Goal: Information Seeking & Learning: Check status

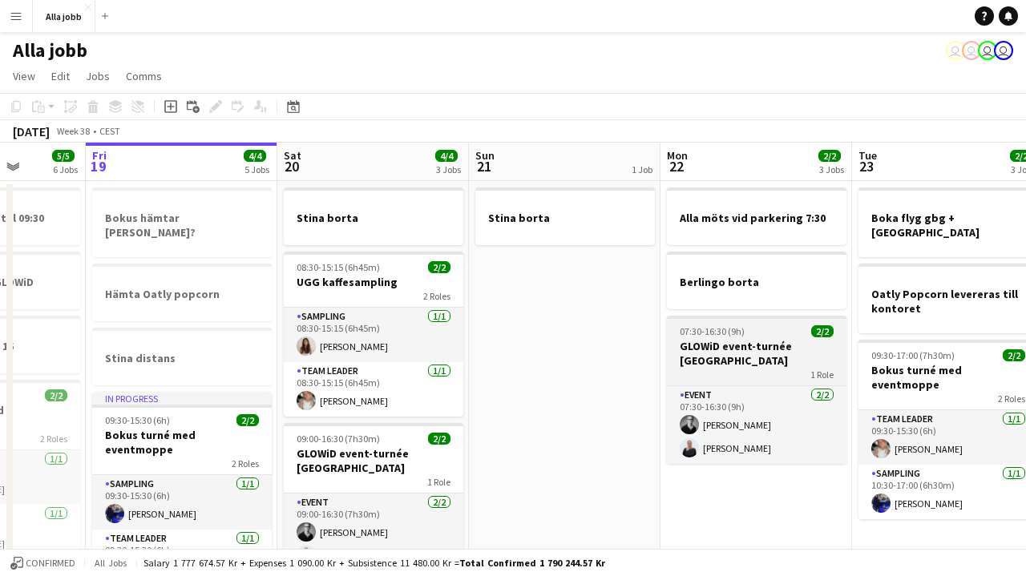
scroll to position [28, 0]
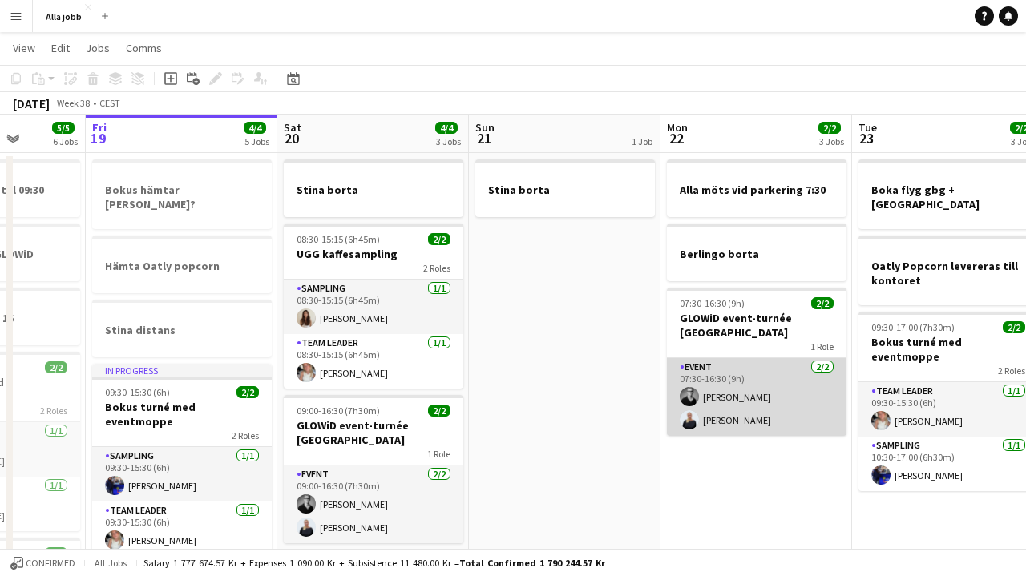
click at [752, 389] on app-card-role "Event [DATE] 07:30-16:30 (9h) [PERSON_NAME] [PERSON_NAME]" at bounding box center [757, 397] width 180 height 78
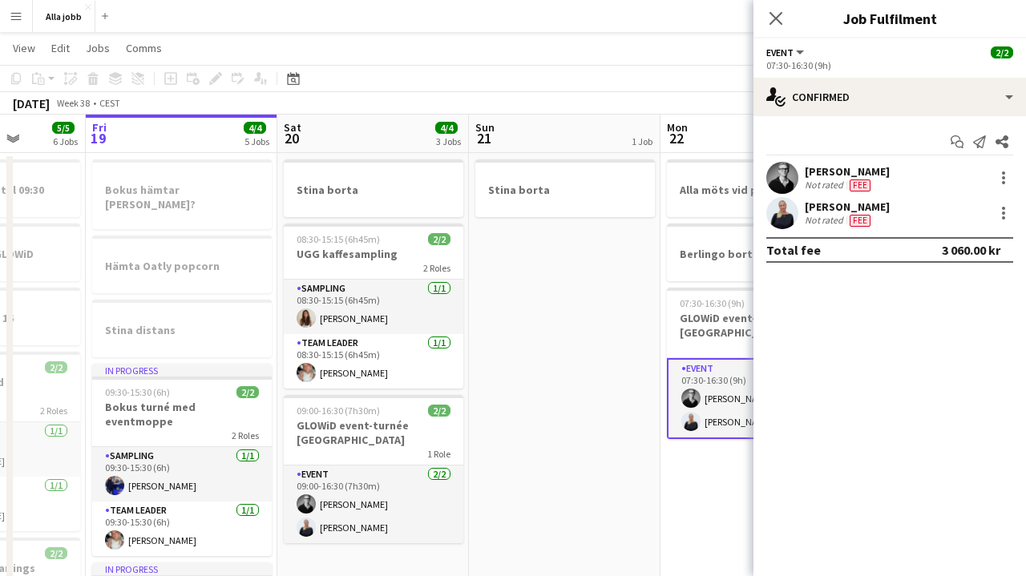
click at [595, 324] on app-date-cell "Stina borta" at bounding box center [565, 567] width 192 height 828
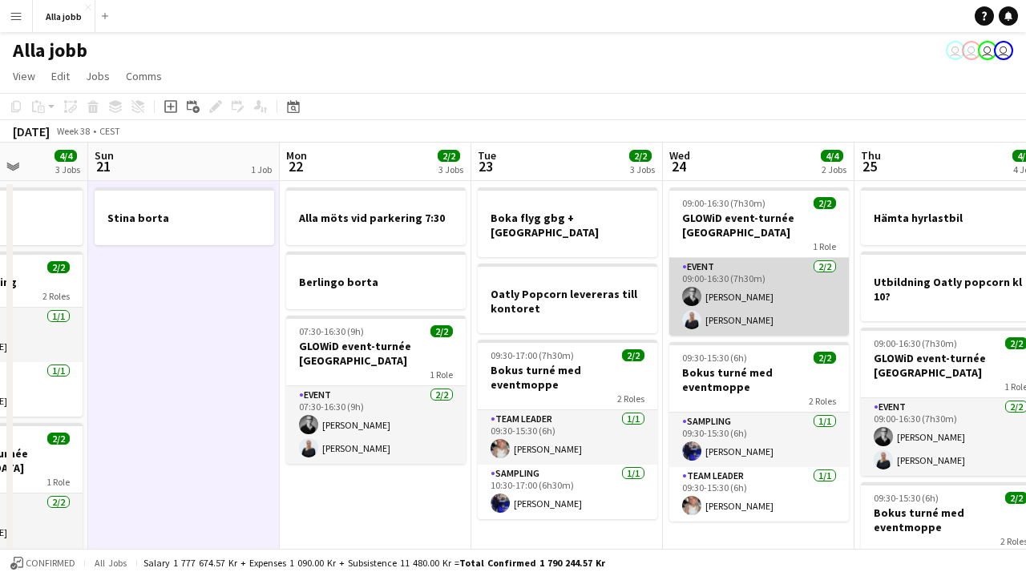
scroll to position [0, 488]
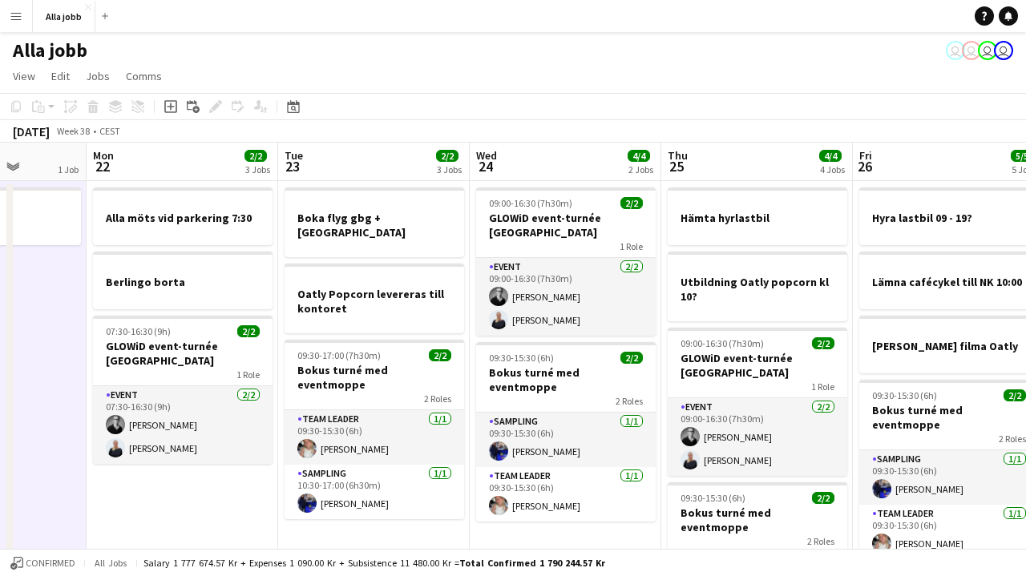
click at [654, 127] on div "[DATE] Week 38 • CEST" at bounding box center [513, 131] width 1026 height 22
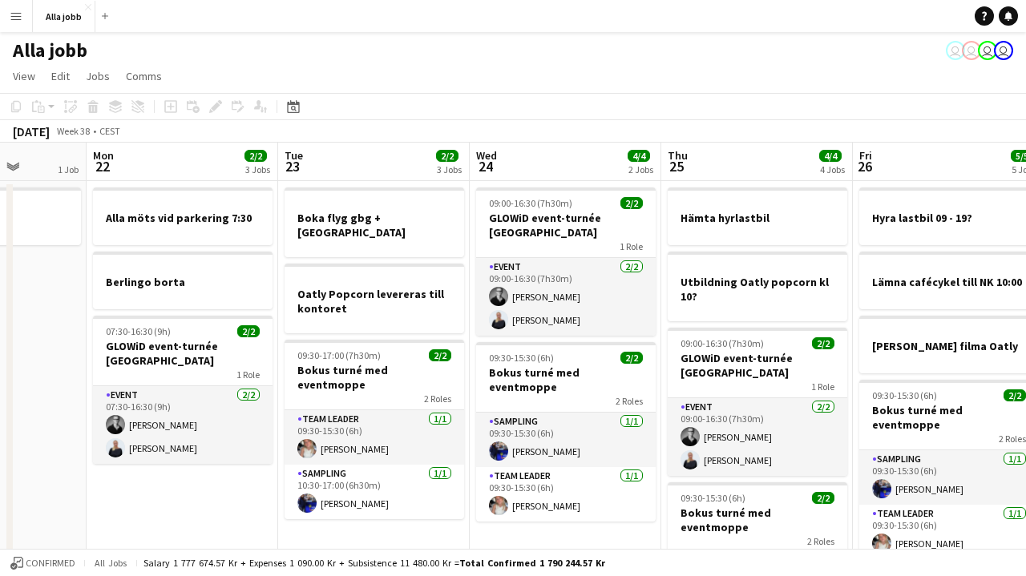
click at [654, 127] on div "[DATE] Week 38 • CEST" at bounding box center [513, 131] width 1026 height 22
click at [656, 111] on app-toolbar "Copy Paste Paste Command V Paste with crew Command Shift V Paste linked Job [GE…" at bounding box center [513, 106] width 1026 height 27
click at [657, 83] on app-page-menu "View Day view expanded Day view collapsed Month view Date picker Jump to [DATE]…" at bounding box center [513, 78] width 1026 height 30
click at [653, 103] on app-toolbar "Copy Paste Paste Command V Paste with crew Command Shift V Paste linked Job [GE…" at bounding box center [513, 106] width 1026 height 27
click at [652, 133] on div "[DATE] Week 38 • CEST" at bounding box center [513, 131] width 1026 height 22
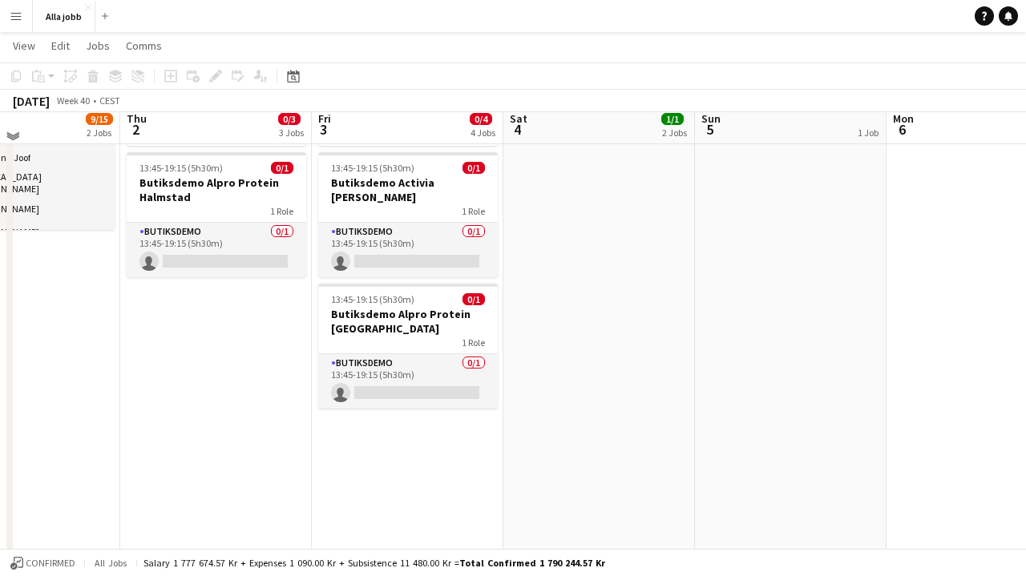
scroll to position [272, 0]
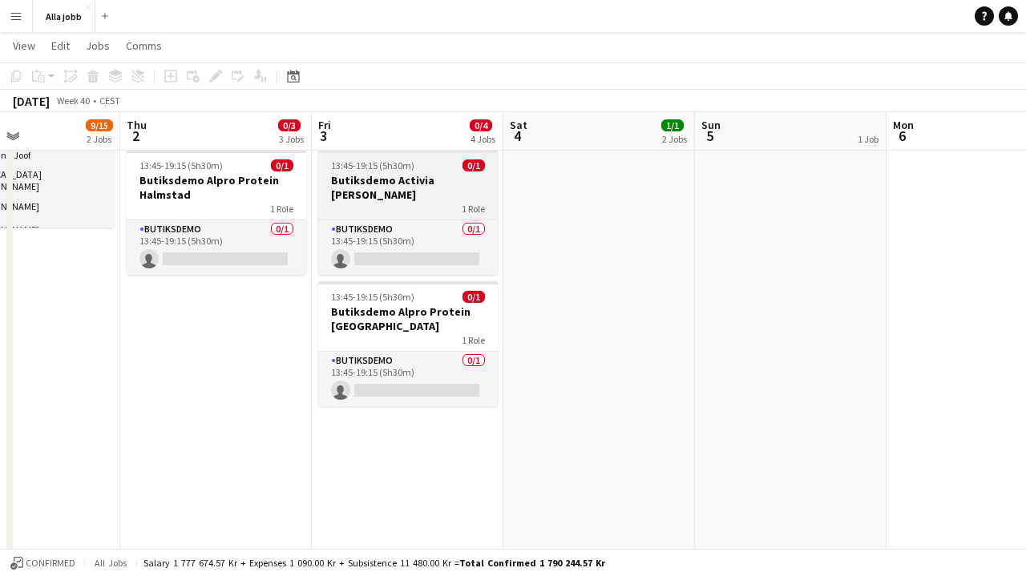
click at [732, 261] on app-date-cell "Hedda borta" at bounding box center [791, 322] width 192 height 828
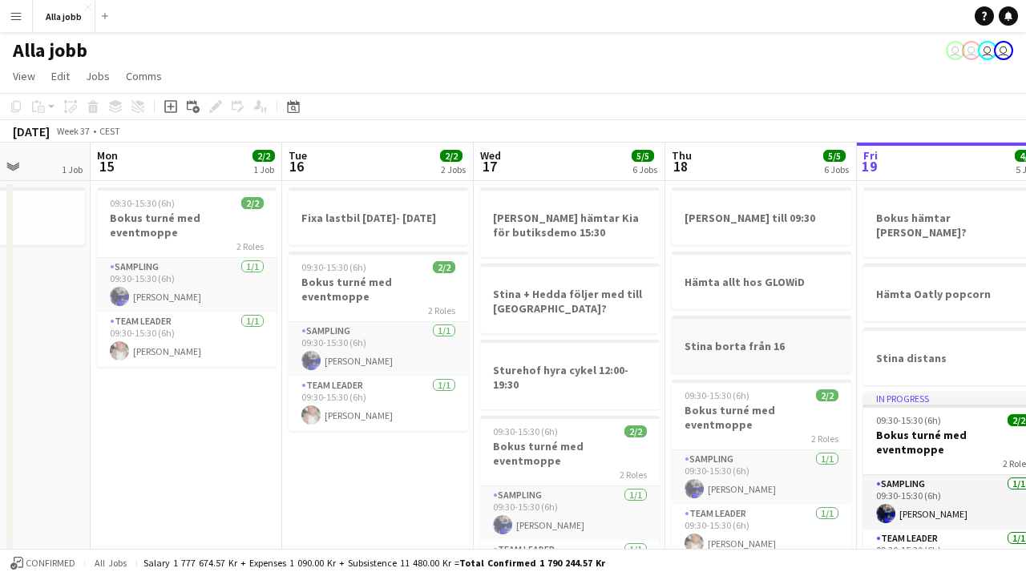
scroll to position [0, 474]
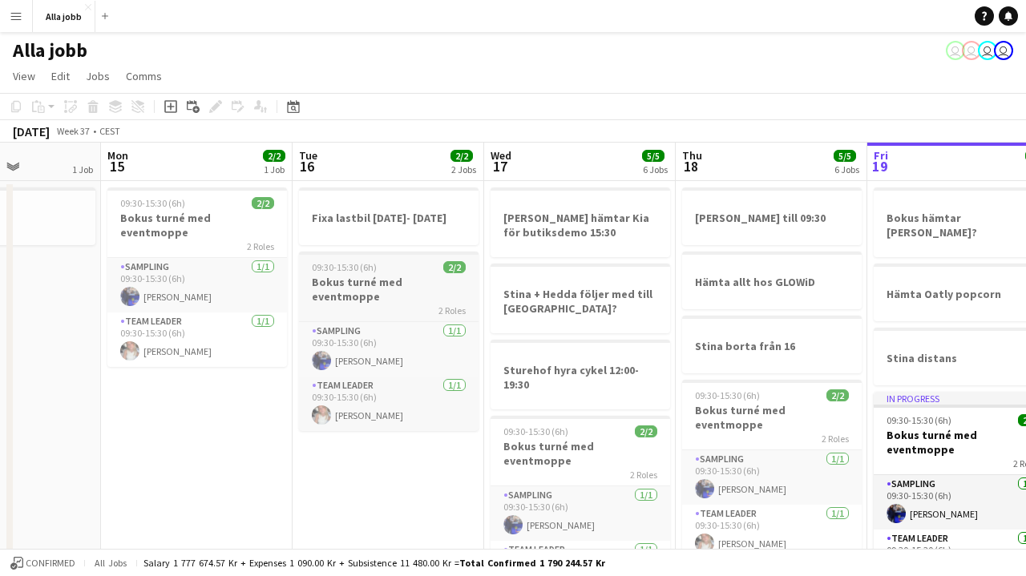
click at [403, 257] on app-job-card "09:30-15:30 (6h) 2/2 Bokus turné med eventmoppe 2 Roles Sampling [DATE] 09:30-1…" at bounding box center [389, 342] width 180 height 180
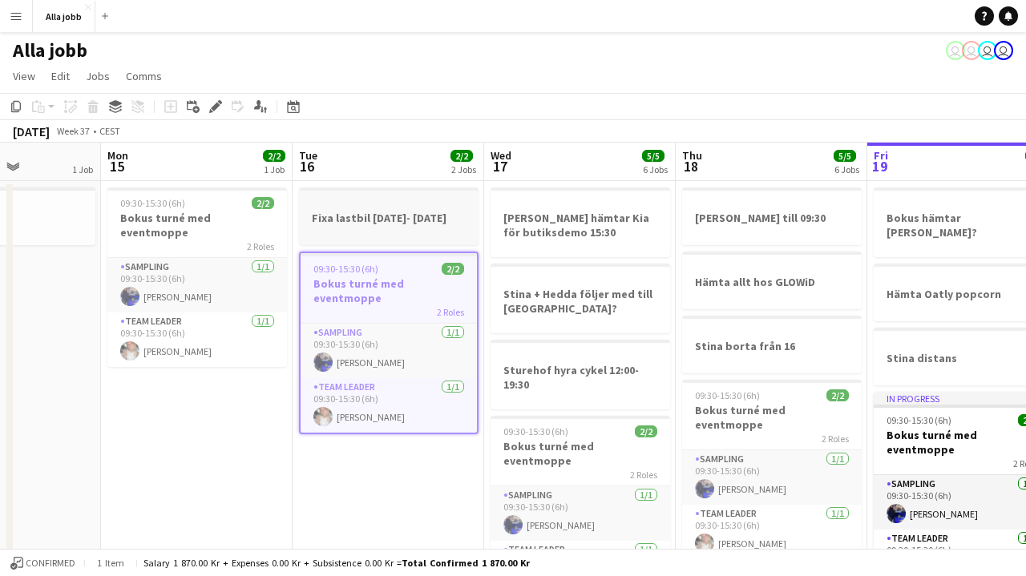
click at [400, 232] on div at bounding box center [389, 231] width 180 height 13
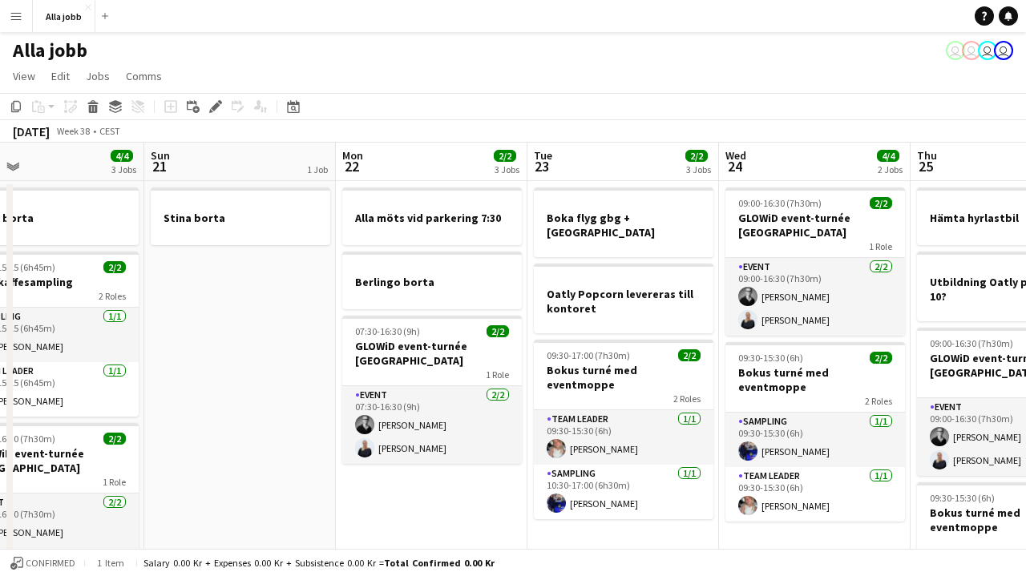
scroll to position [0, 418]
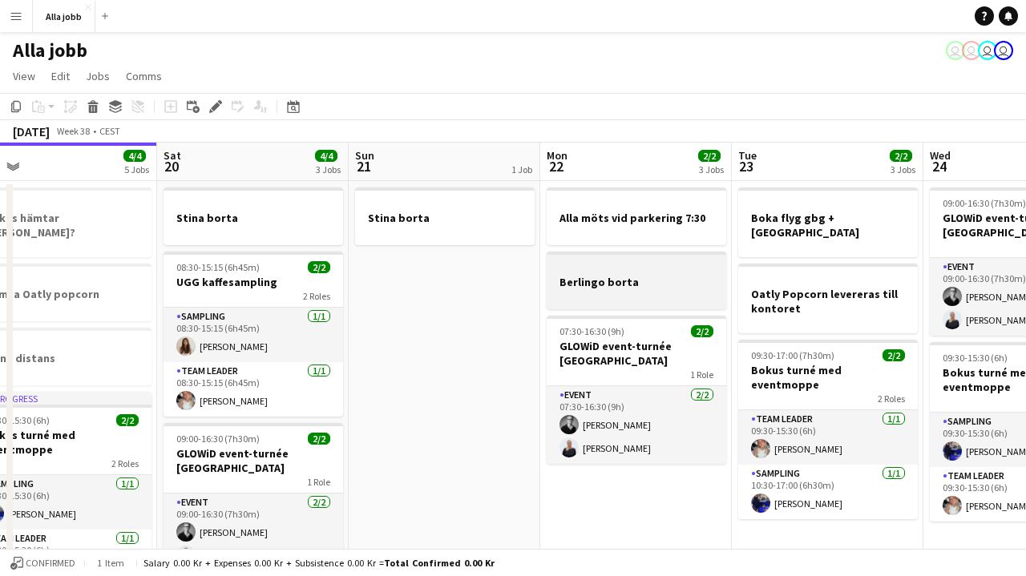
click at [686, 261] on div at bounding box center [637, 267] width 180 height 12
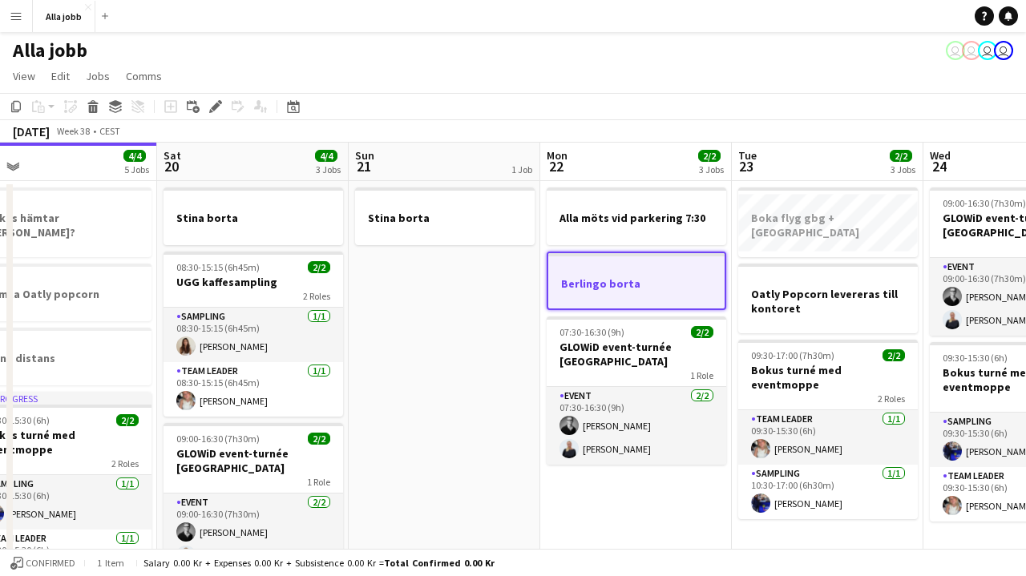
click at [633, 174] on app-board-header-date "Mon 22 2/2 3 Jobs" at bounding box center [636, 162] width 192 height 38
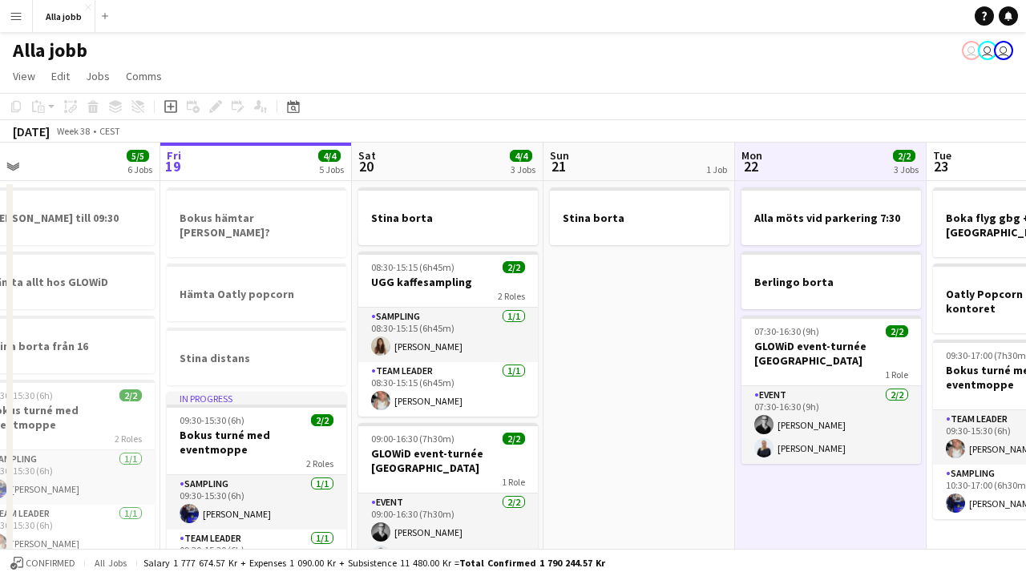
scroll to position [0, 607]
